Goal: Task Accomplishment & Management: Complete application form

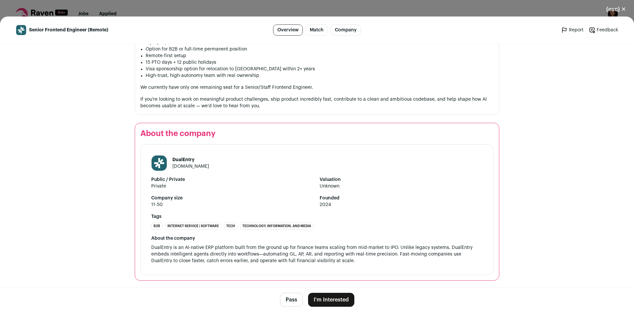
scroll to position [700, 0]
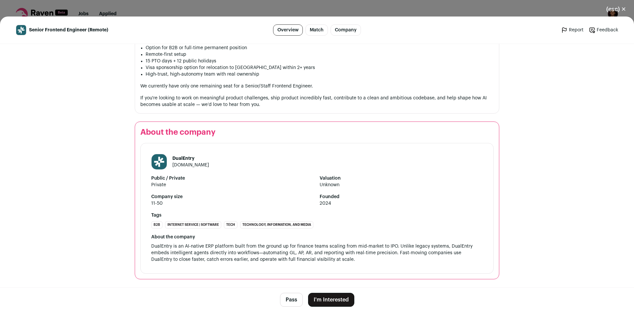
click at [324, 297] on button "I'm Interested" at bounding box center [331, 300] width 46 height 14
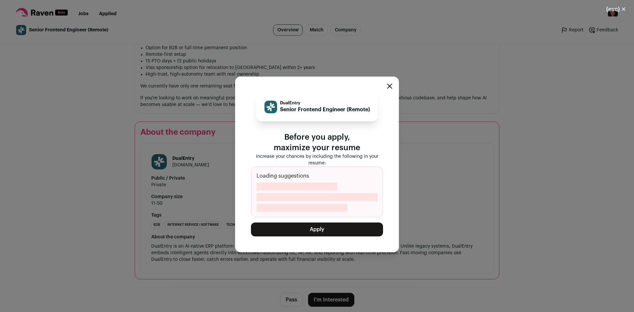
click at [317, 230] on button "Apply" at bounding box center [317, 230] width 132 height 14
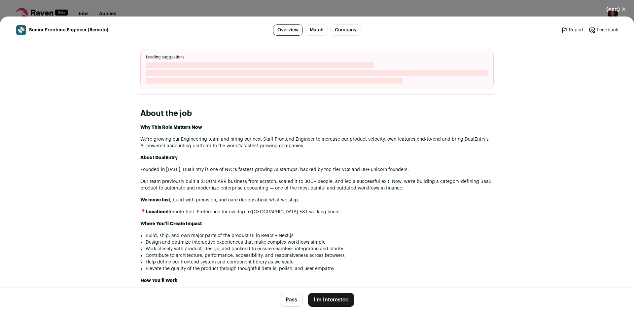
scroll to position [297, 0]
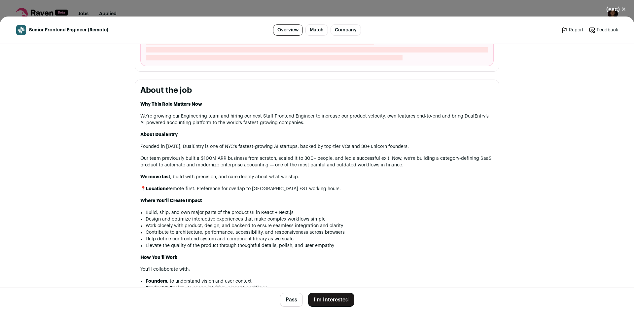
click at [327, 300] on button "I'm Interested" at bounding box center [331, 300] width 46 height 14
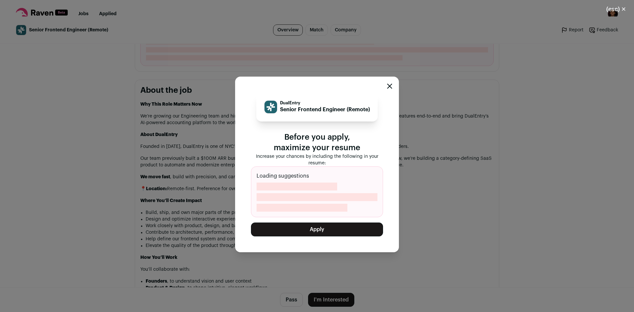
click at [327, 231] on button "Apply" at bounding box center [317, 230] width 132 height 14
